Goal: Information Seeking & Learning: Compare options

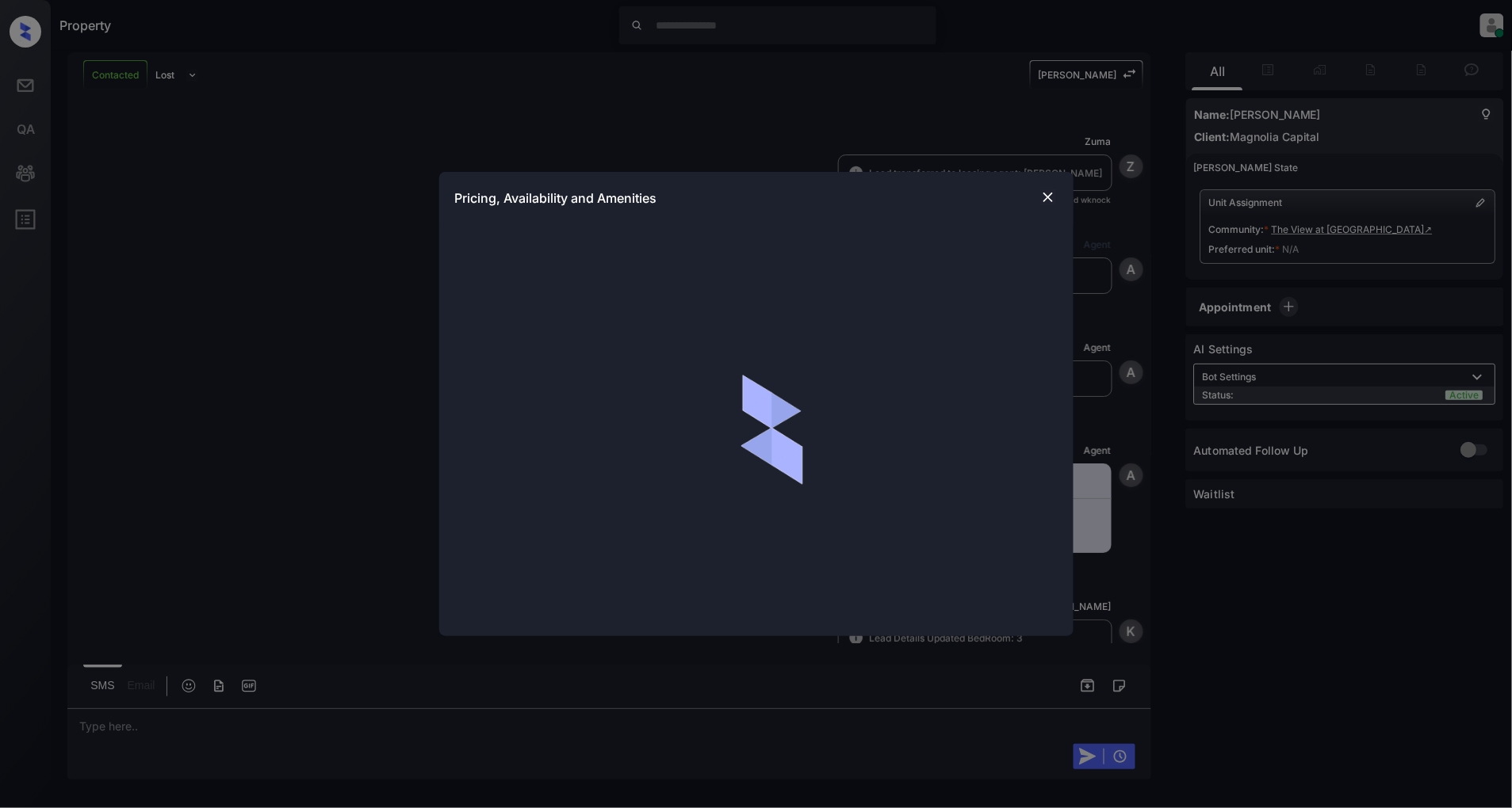
scroll to position [1438, 0]
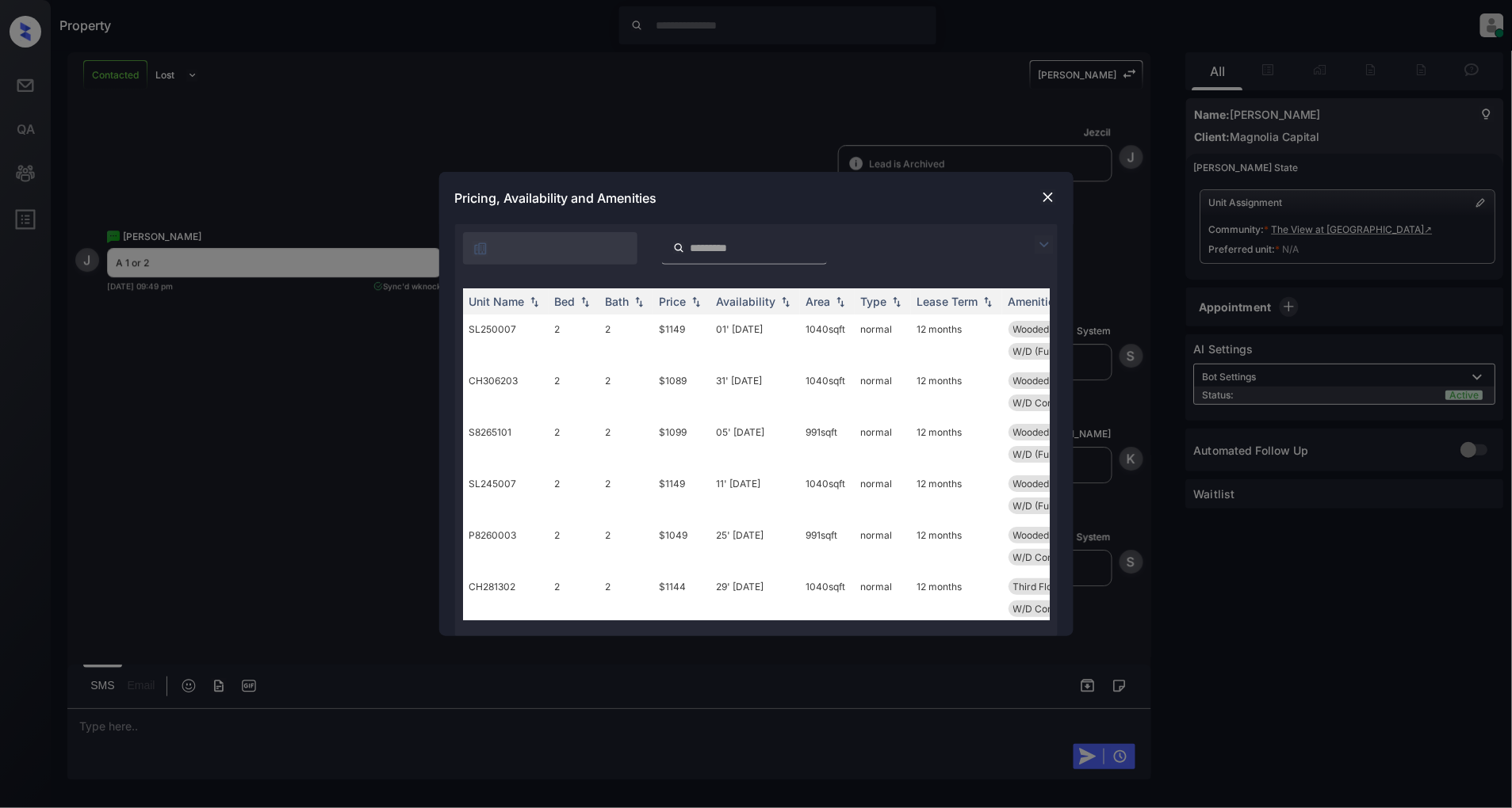
click at [1036, 243] on img at bounding box center [1044, 245] width 19 height 19
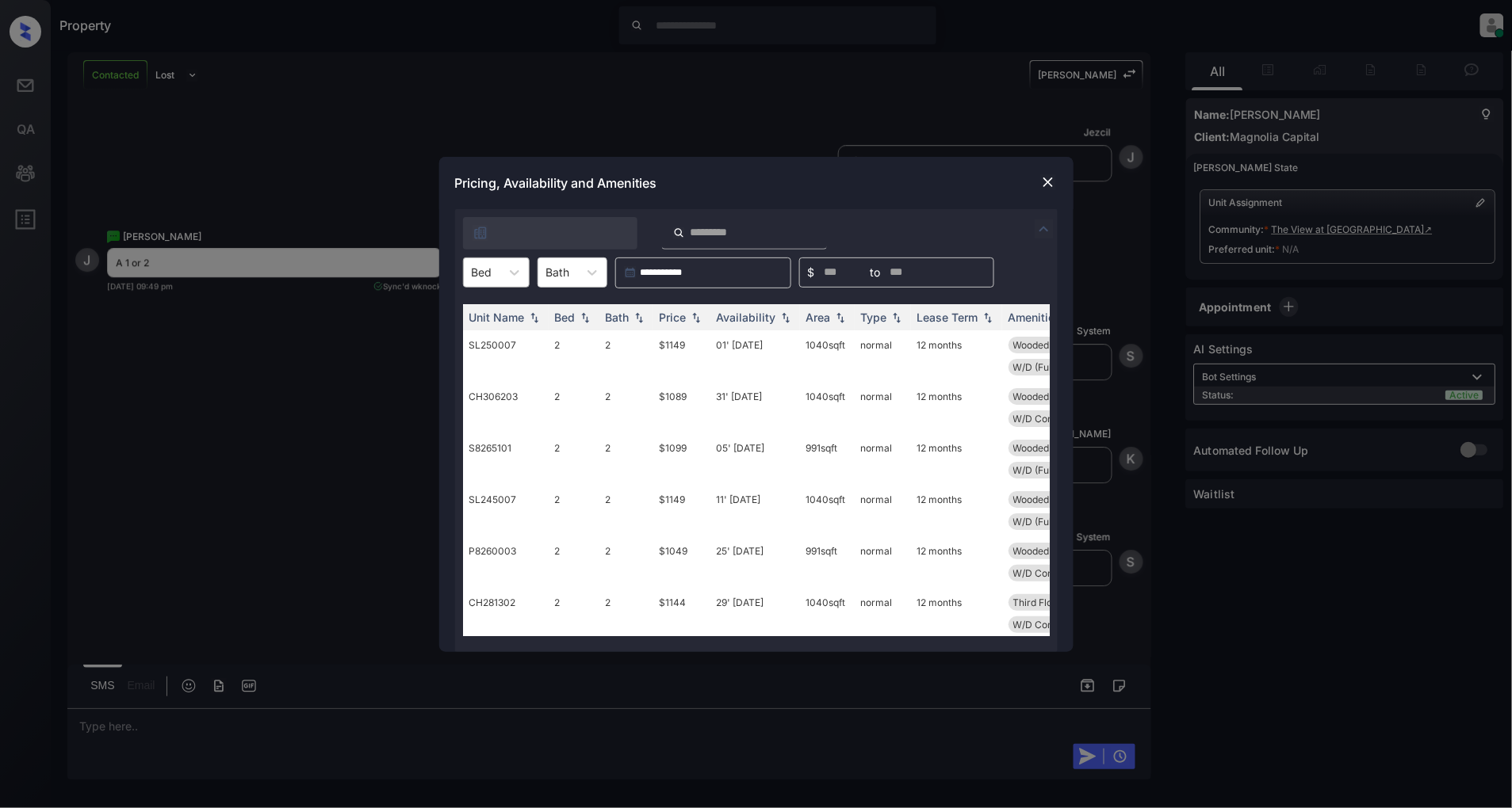
click at [496, 279] on div "Bed" at bounding box center [482, 272] width 36 height 23
click at [489, 315] on div "1" at bounding box center [495, 311] width 66 height 28
click at [693, 320] on img at bounding box center [696, 316] width 15 height 11
click at [693, 320] on img at bounding box center [696, 317] width 15 height 12
drag, startPoint x: 704, startPoint y: 339, endPoint x: 624, endPoint y: 352, distance: 81.0
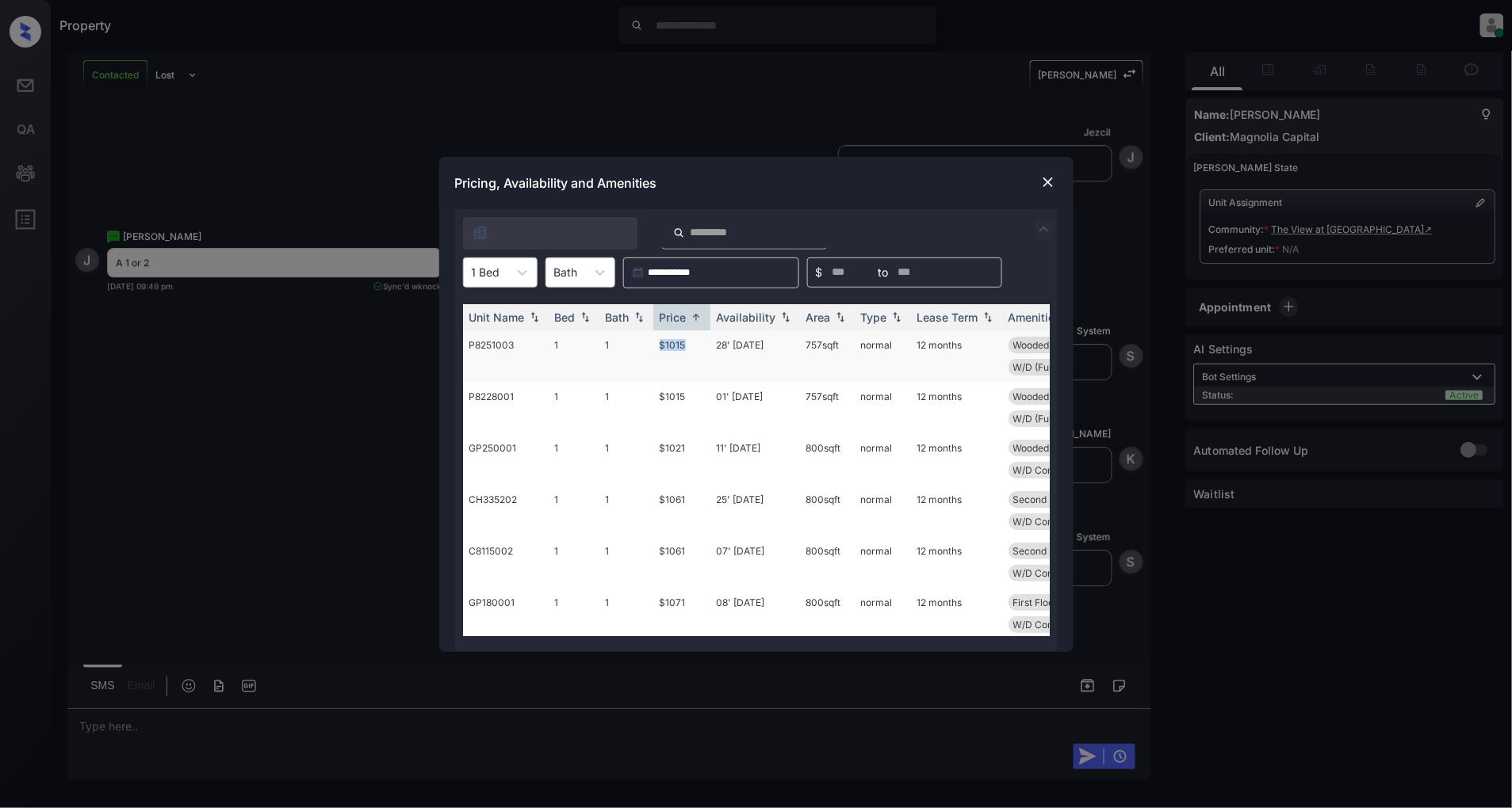
click at [624, 352] on tr "P8251003 1 1 $1015 28' Oct 25 757 sqft normal 12 months Wooded View First Floor…" at bounding box center [876, 356] width 828 height 52
copy tr "$1015"
click at [504, 271] on div "1 Bed" at bounding box center [486, 272] width 45 height 23
click at [495, 340] on div "2" at bounding box center [500, 340] width 75 height 28
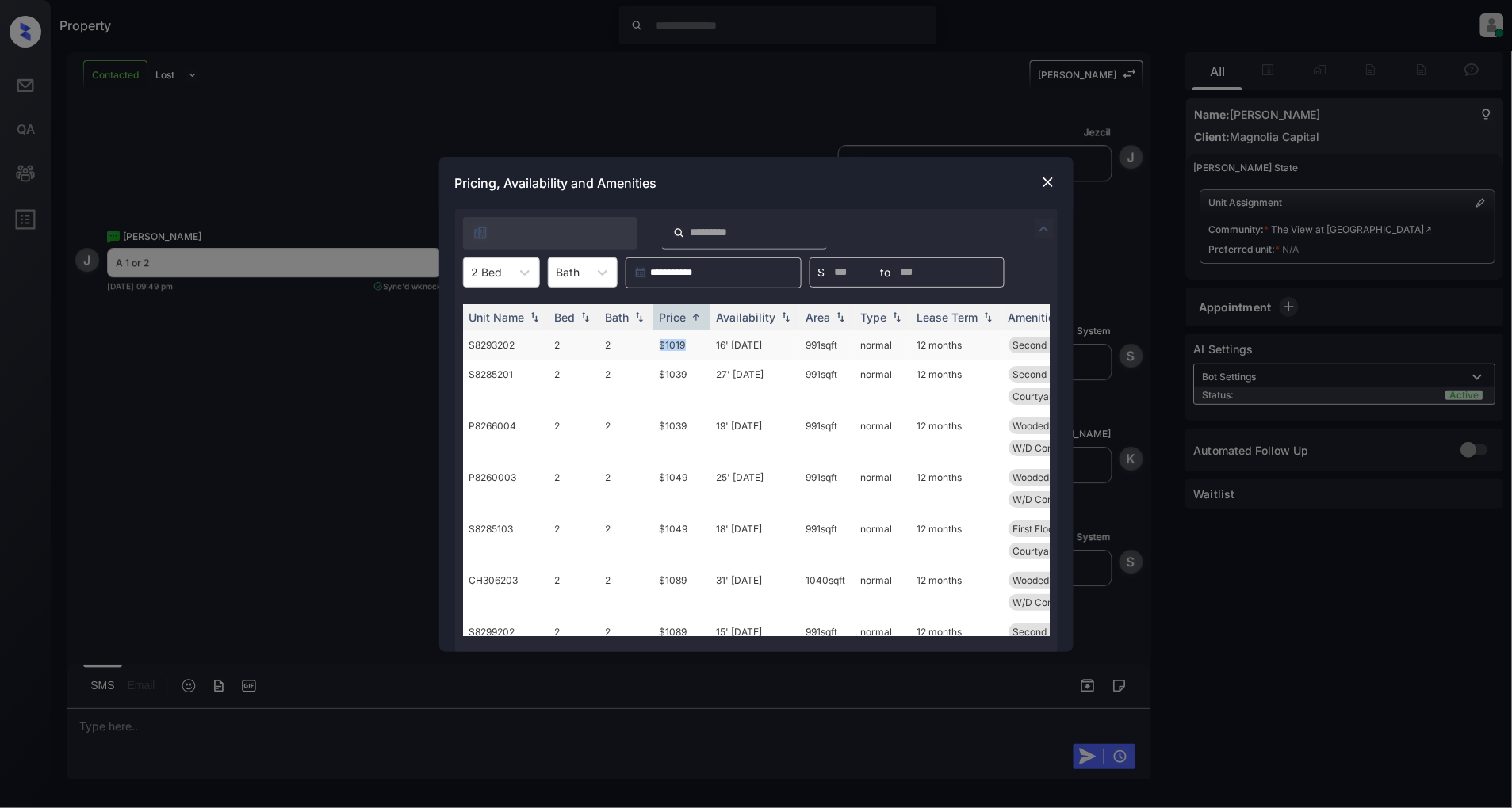
drag, startPoint x: 692, startPoint y: 344, endPoint x: 655, endPoint y: 344, distance: 37.0
click at [655, 344] on td "$1019" at bounding box center [682, 345] width 57 height 29
copy td "$1019"
click at [1053, 177] on img at bounding box center [1048, 182] width 15 height 15
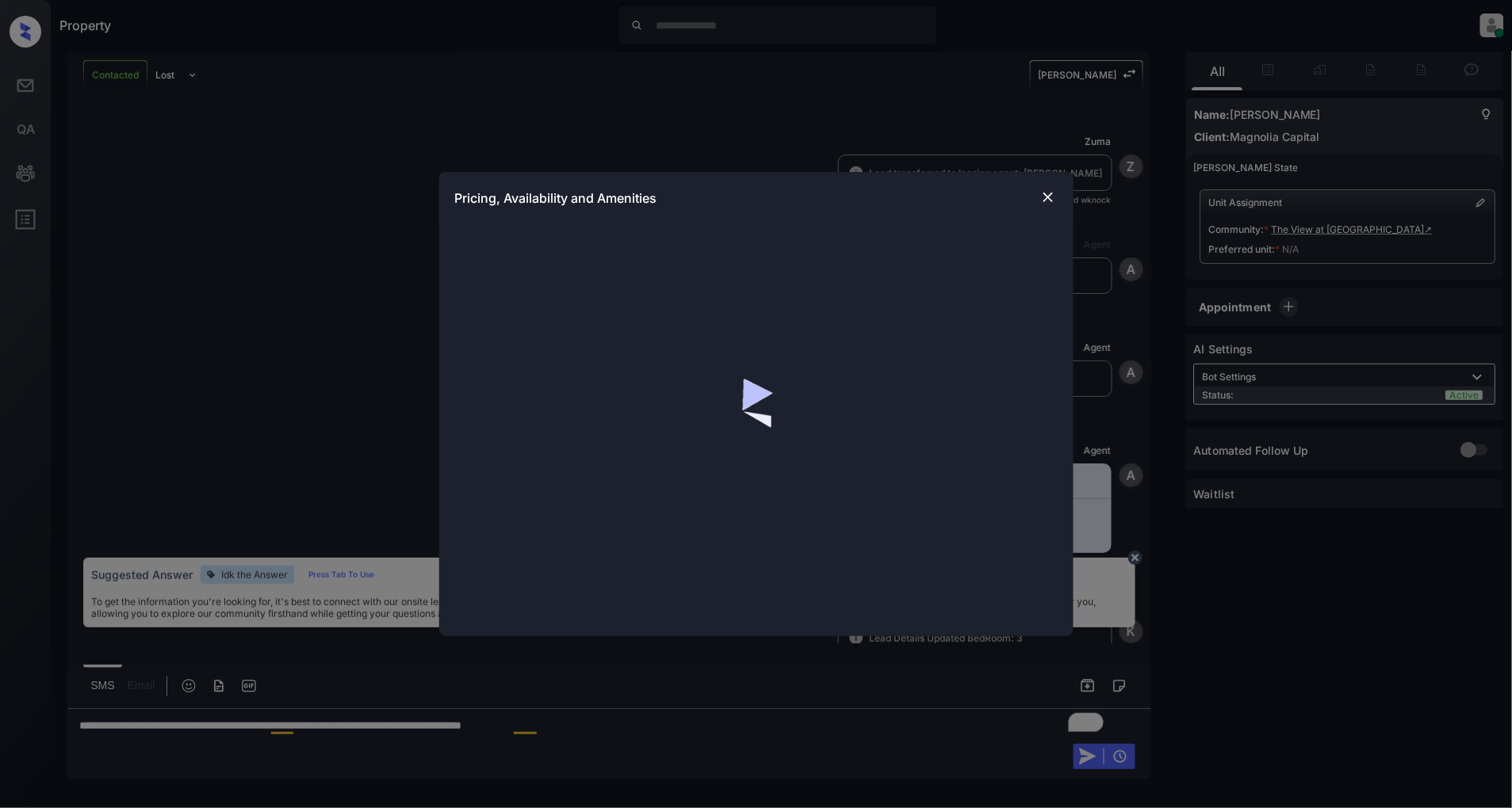
scroll to position [1438, 0]
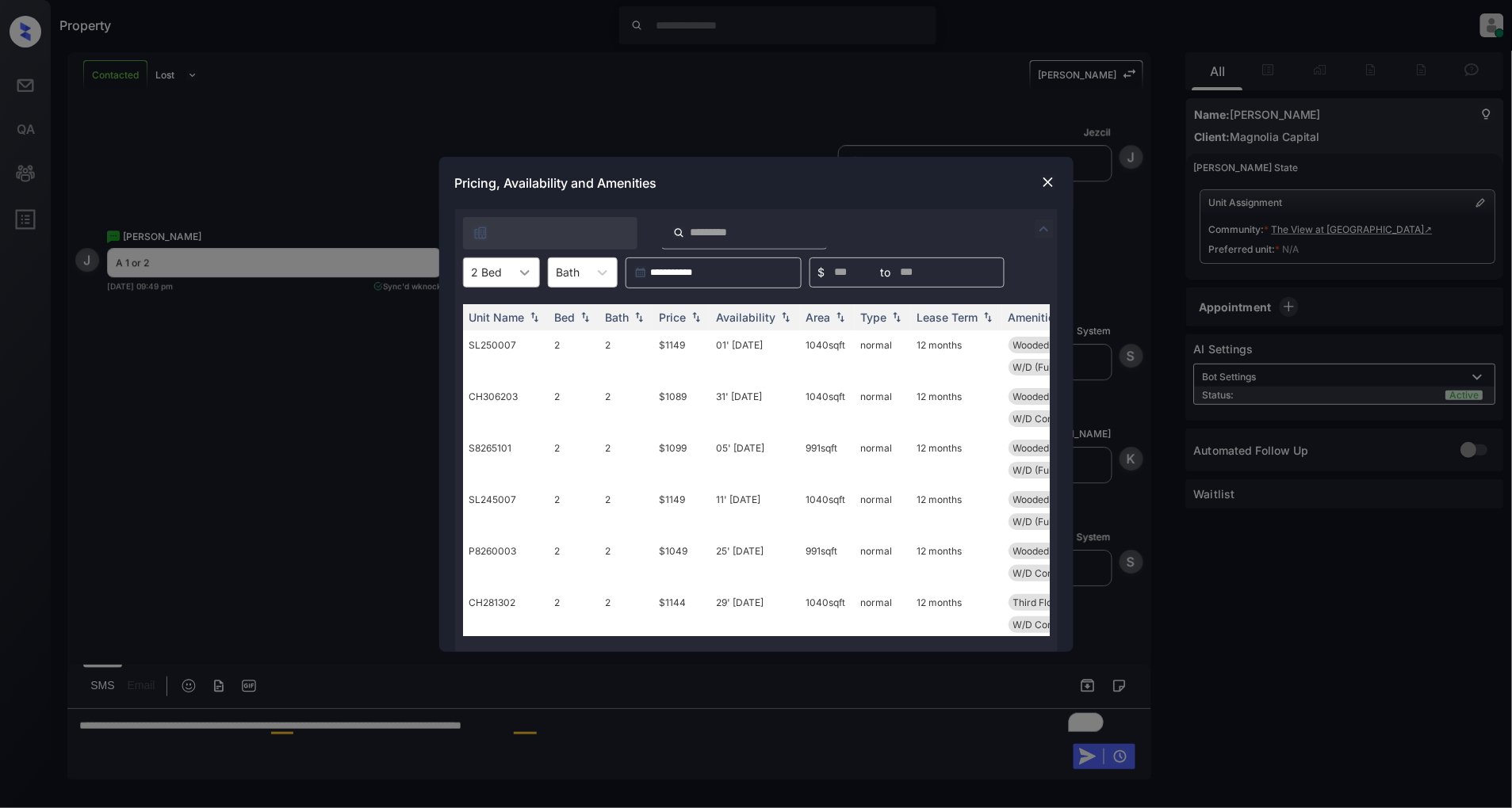
click at [513, 269] on div at bounding box center [525, 272] width 28 height 28
click at [482, 308] on div "1" at bounding box center [501, 311] width 77 height 28
click at [699, 311] on img at bounding box center [696, 316] width 15 height 11
click at [526, 271] on icon at bounding box center [522, 272] width 15 height 15
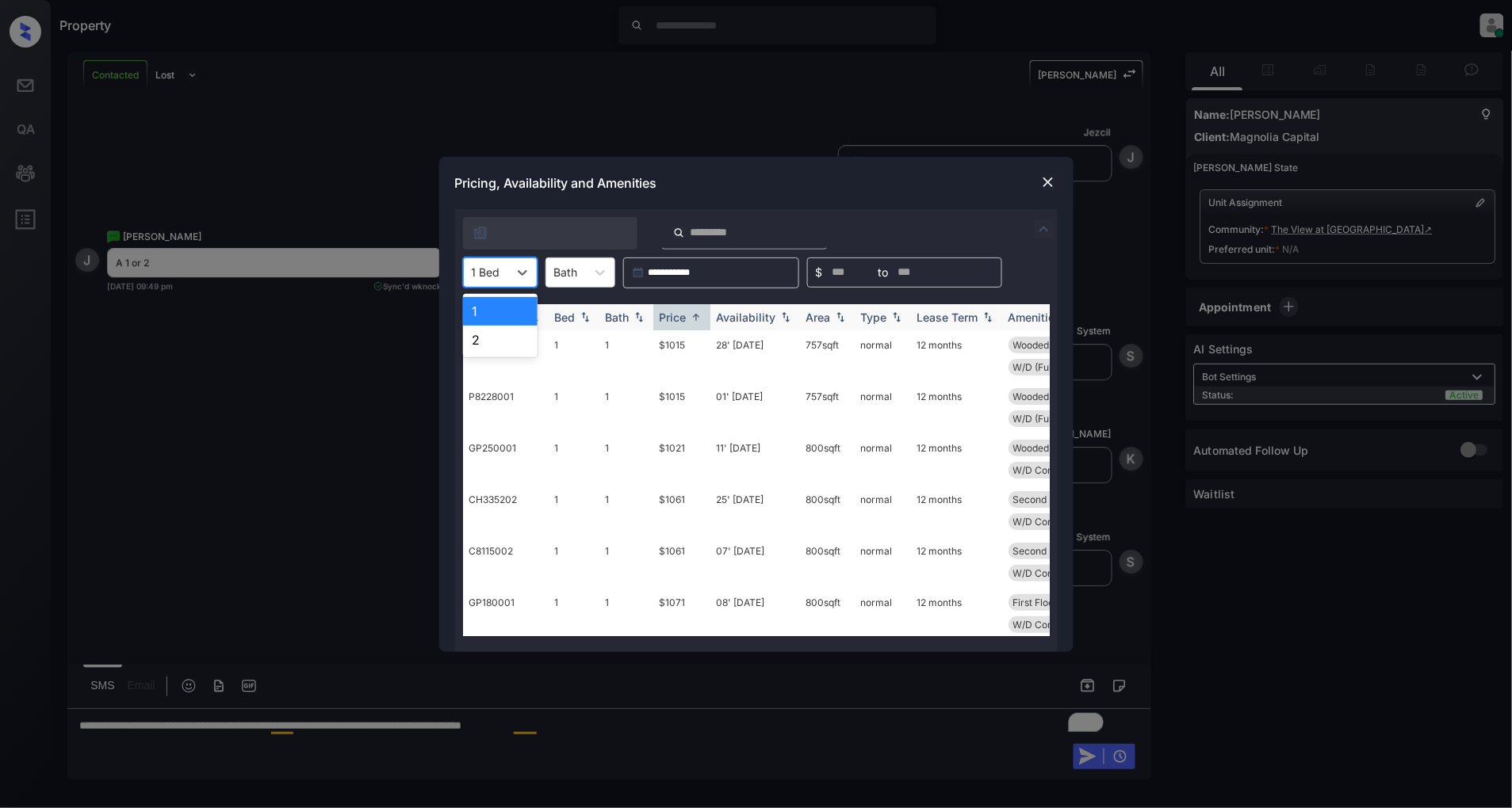
click at [493, 338] on div "2" at bounding box center [500, 340] width 75 height 28
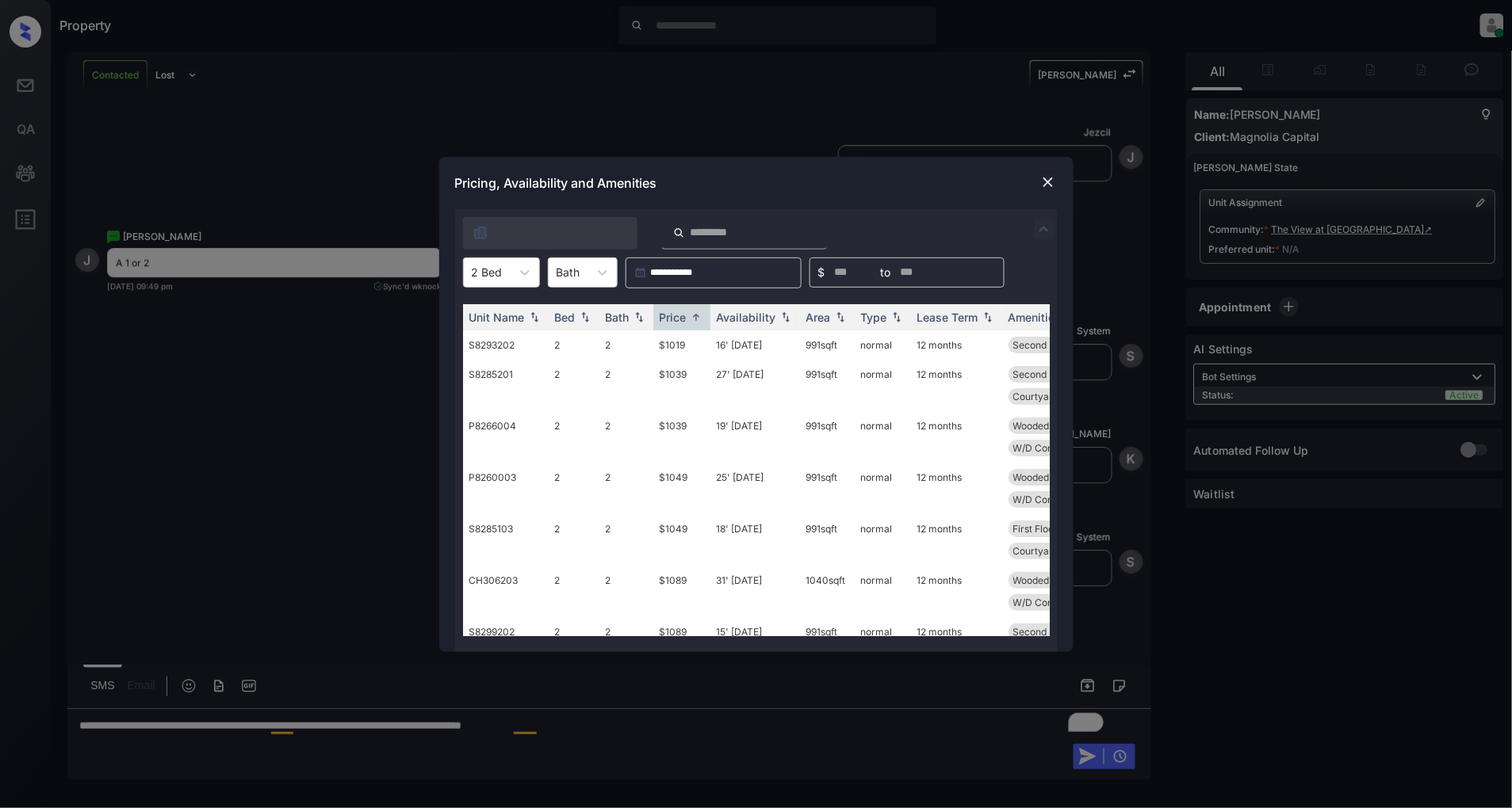
click at [1055, 179] on img at bounding box center [1048, 182] width 15 height 15
